Goal: Navigation & Orientation: Find specific page/section

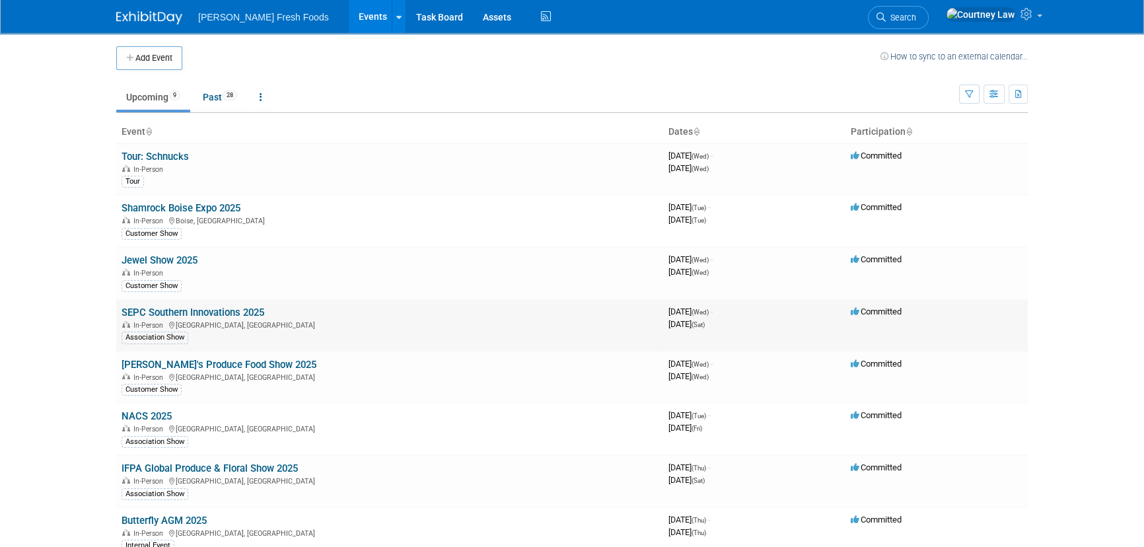
click at [180, 316] on link "SEPC Southern Innovations 2025" at bounding box center [193, 313] width 143 height 12
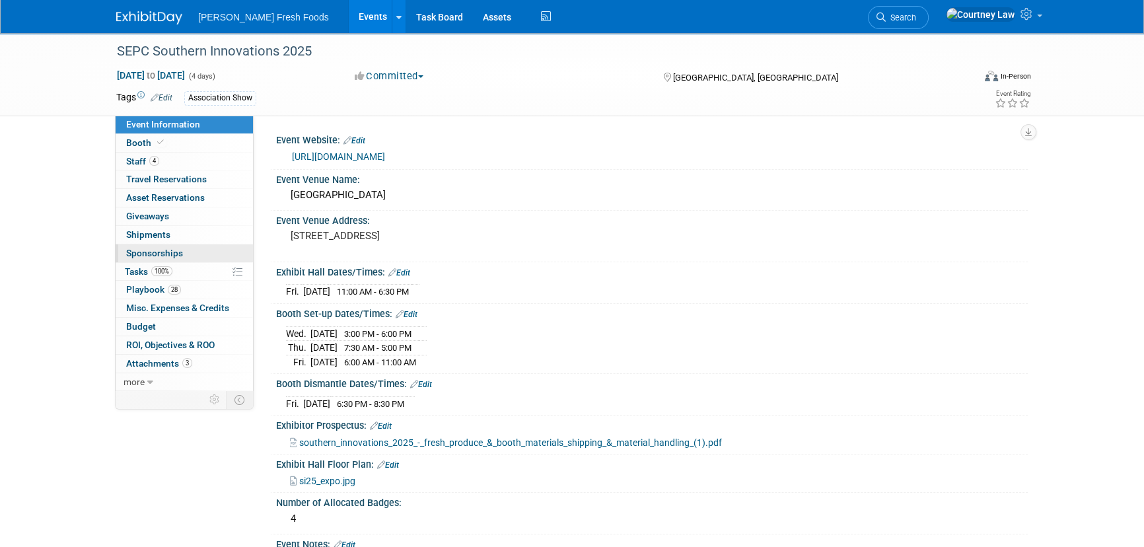
click at [174, 255] on span "Sponsorships 0" at bounding box center [154, 253] width 57 height 11
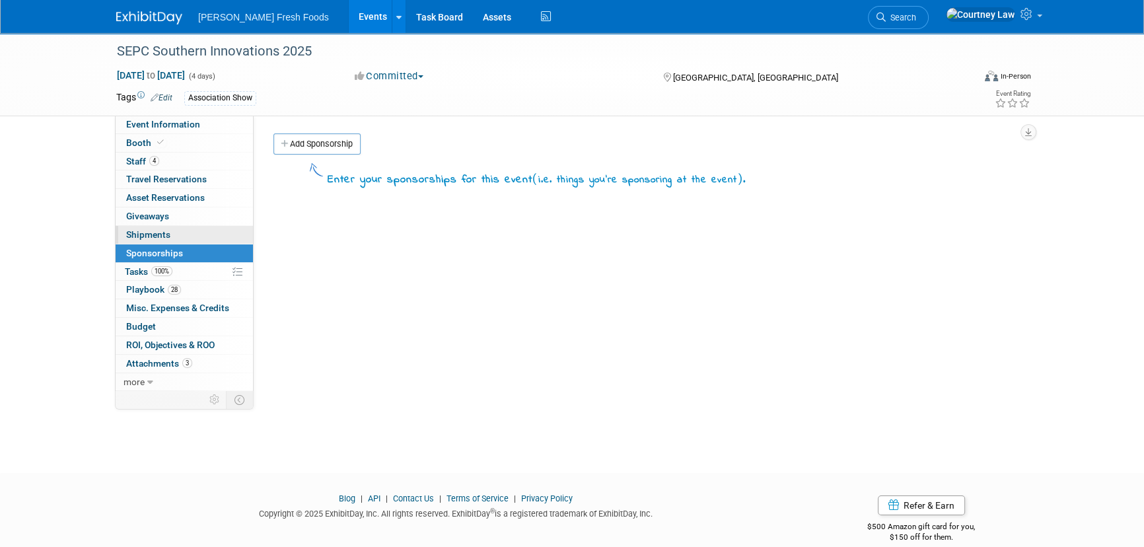
click at [180, 233] on link "0 Shipments 0" at bounding box center [184, 235] width 137 height 18
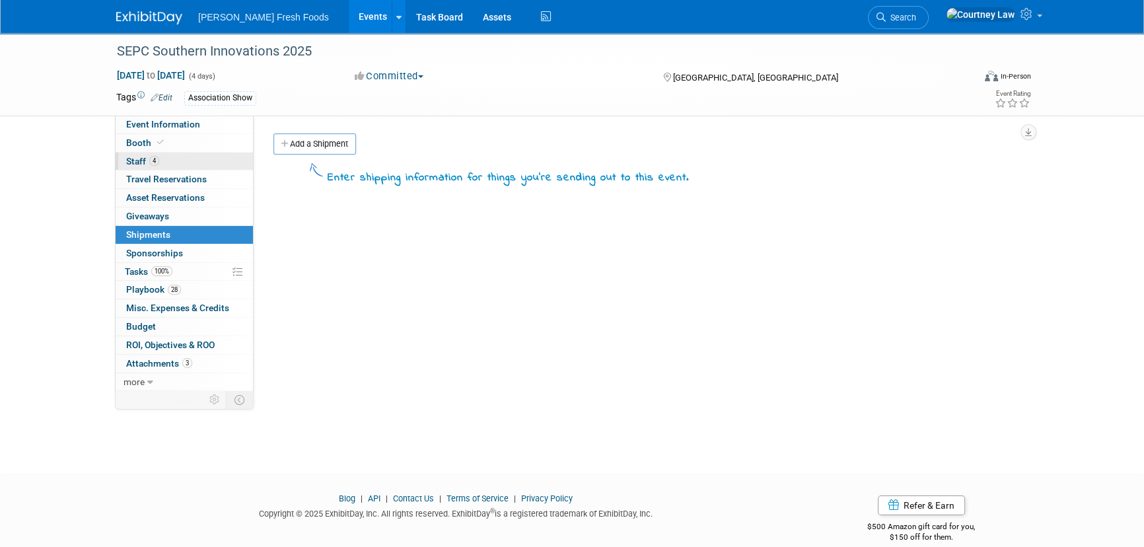
click at [188, 155] on link "4 Staff 4" at bounding box center [184, 162] width 137 height 18
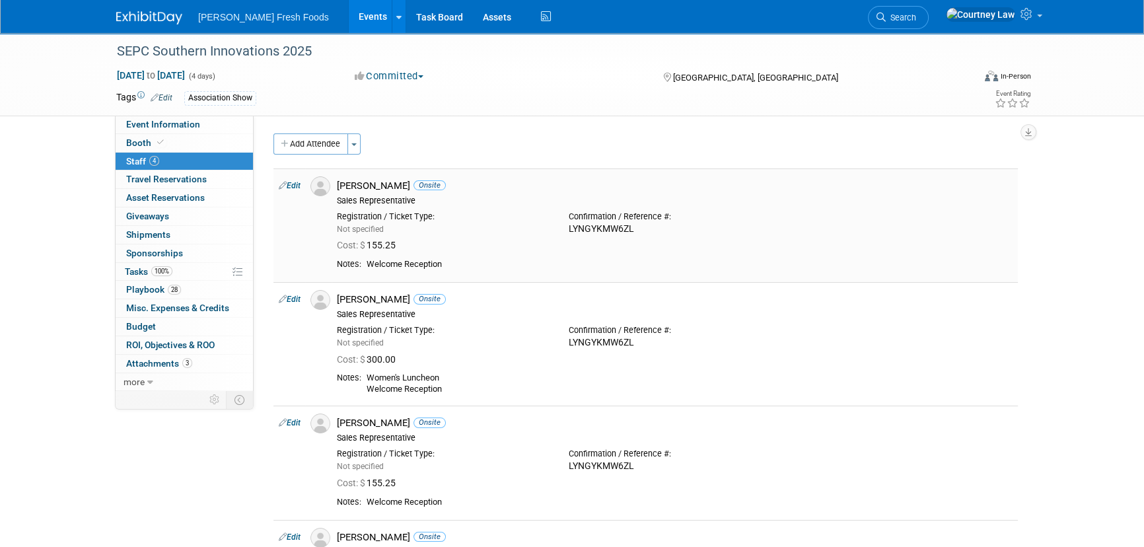
click at [602, 227] on div "LYNGYKMW6ZL" at bounding box center [675, 229] width 212 height 12
copy div "LYNGYKMW6ZL"
